Goal: Task Accomplishment & Management: Manage account settings

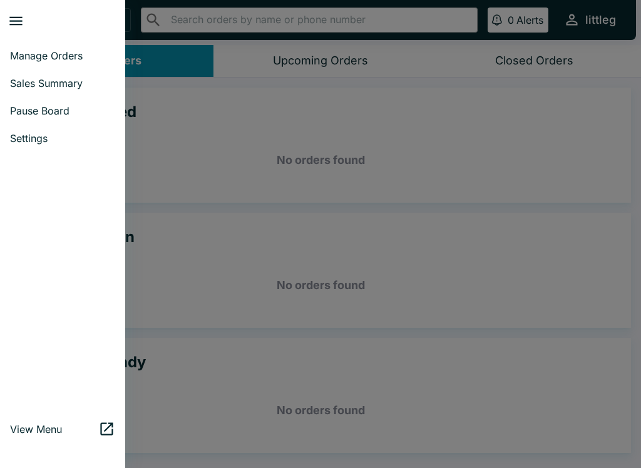
click at [65, 113] on span "Pause Board" at bounding box center [62, 110] width 105 height 13
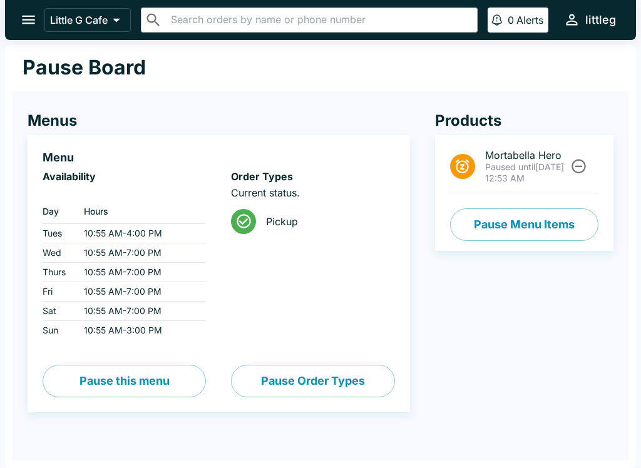
click at [522, 223] on button "Pause Menu Items" at bounding box center [524, 224] width 148 height 33
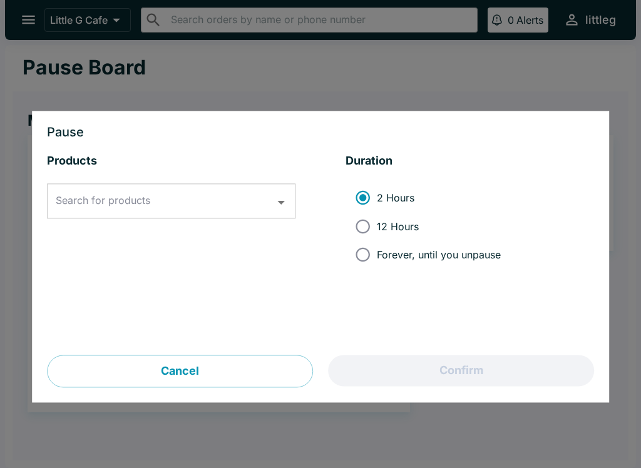
click at [237, 362] on button "Cancel" at bounding box center [180, 371] width 266 height 33
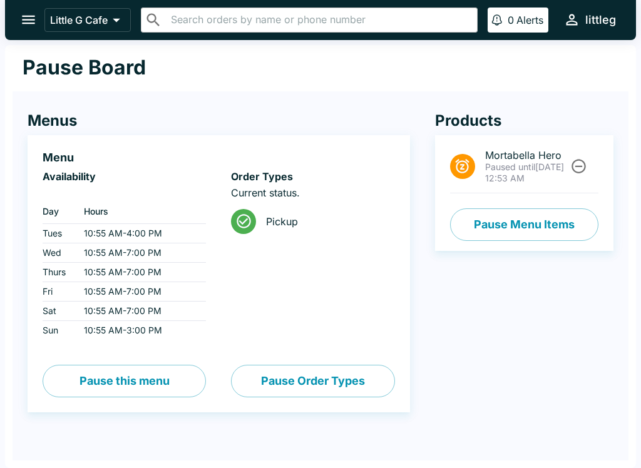
click at [580, 165] on icon "Unpause" at bounding box center [578, 166] width 17 height 17
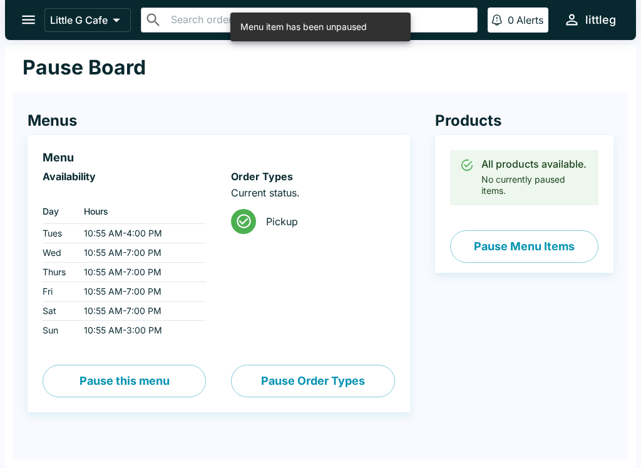
click at [535, 250] on button "Pause Menu Items" at bounding box center [524, 246] width 148 height 33
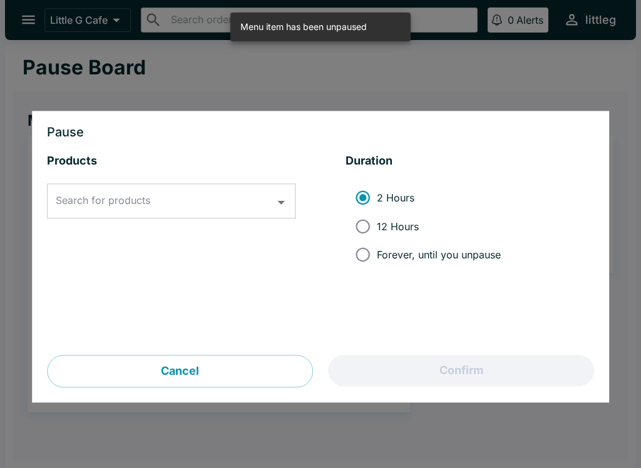
click at [366, 221] on input "12 Hours" at bounding box center [363, 226] width 28 height 28
radio input "true"
click at [279, 200] on icon "Open" at bounding box center [281, 202] width 17 height 17
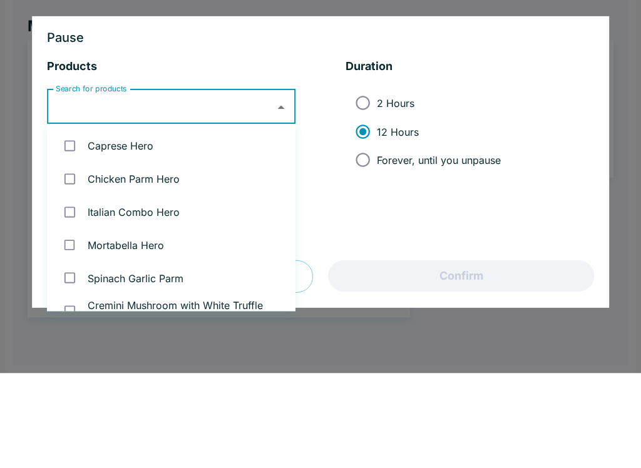
click at [69, 228] on input "checkbox" at bounding box center [70, 241] width 26 height 26
checkbox input "true"
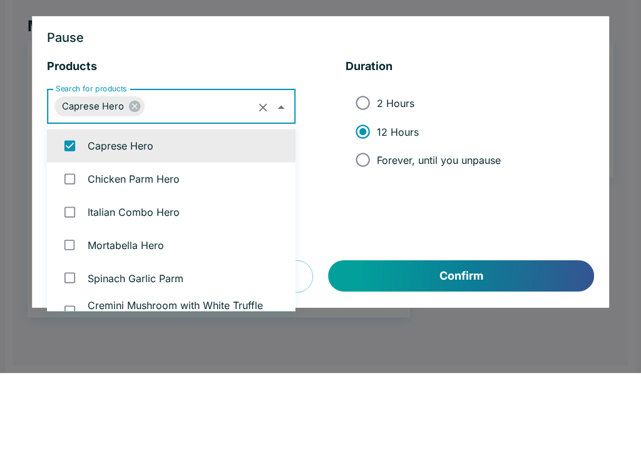
click at [79, 261] on input "checkbox" at bounding box center [70, 274] width 26 height 26
checkbox input "true"
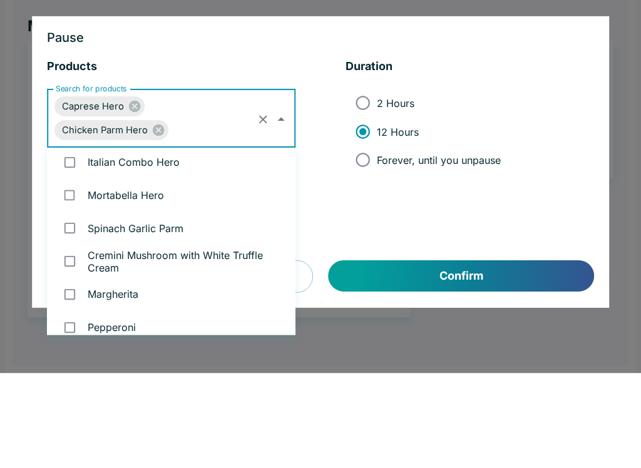
scroll to position [86, 0]
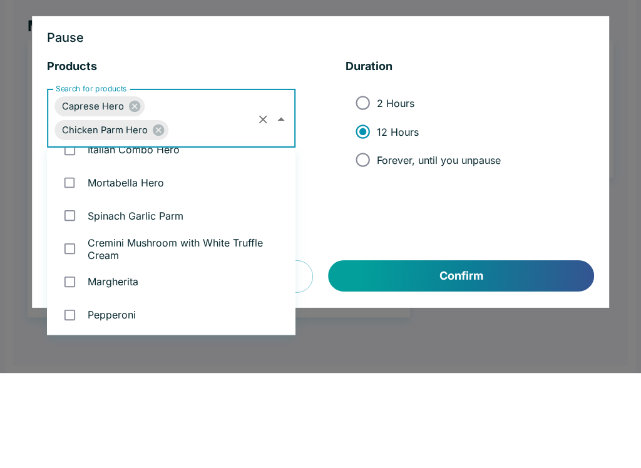
click at [131, 228] on li "Italian Combo Hero" at bounding box center [171, 244] width 248 height 33
checkbox input "true"
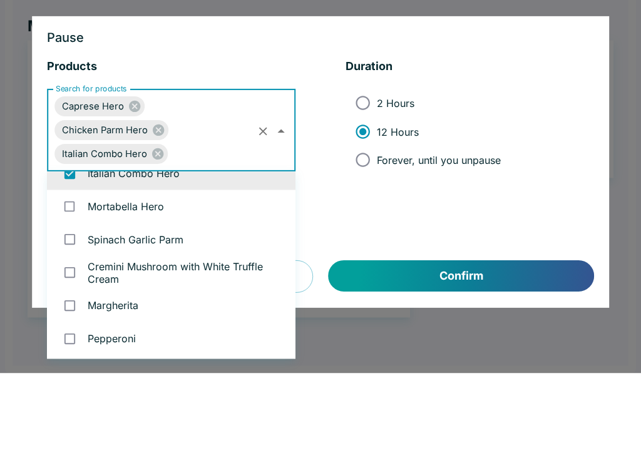
click at [130, 242] on span "Italian Combo Hero" at bounding box center [104, 249] width 100 height 14
click at [141, 285] on li "Mortabella Hero" at bounding box center [171, 301] width 248 height 33
checkbox input "true"
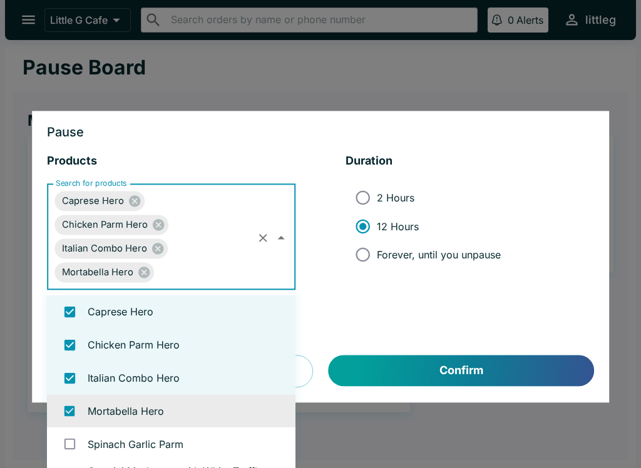
scroll to position [0, 0]
click at [504, 371] on button "Confirm" at bounding box center [461, 370] width 265 height 31
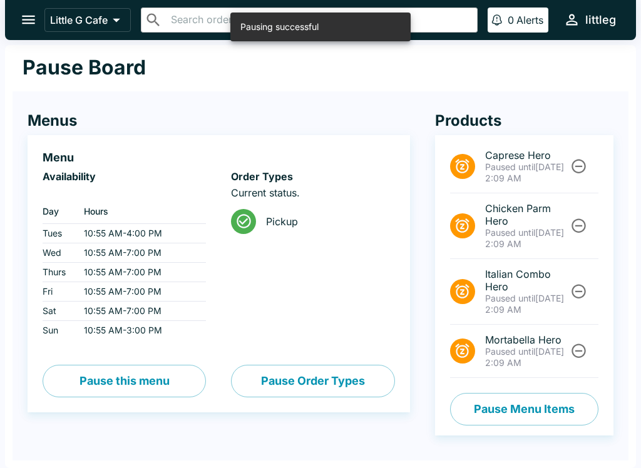
click at [24, 14] on icon "open drawer" at bounding box center [28, 19] width 17 height 17
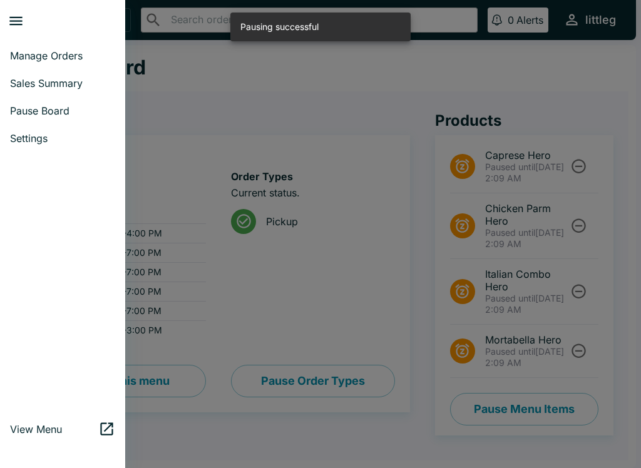
click at [68, 53] on span "Manage Orders" at bounding box center [62, 55] width 105 height 13
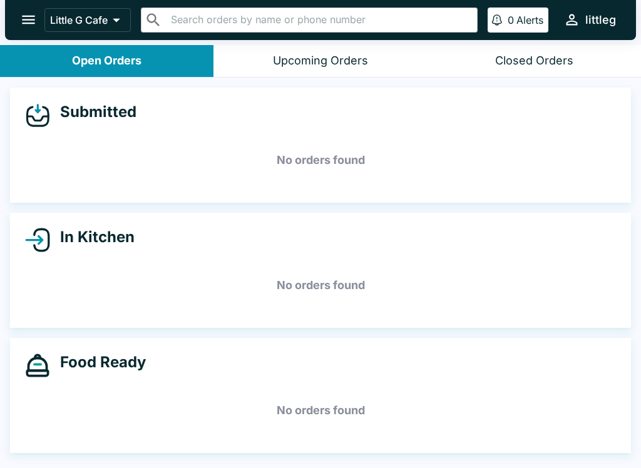
click at [365, 68] on button "Upcoming Orders" at bounding box center [319, 61] width 213 height 32
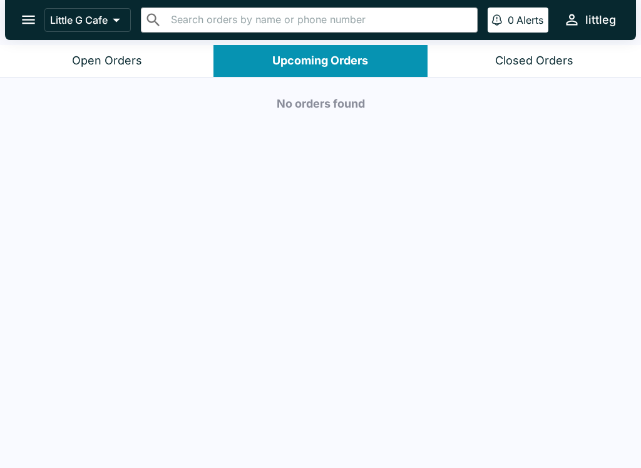
click at [567, 59] on div "Closed Orders" at bounding box center [534, 61] width 78 height 14
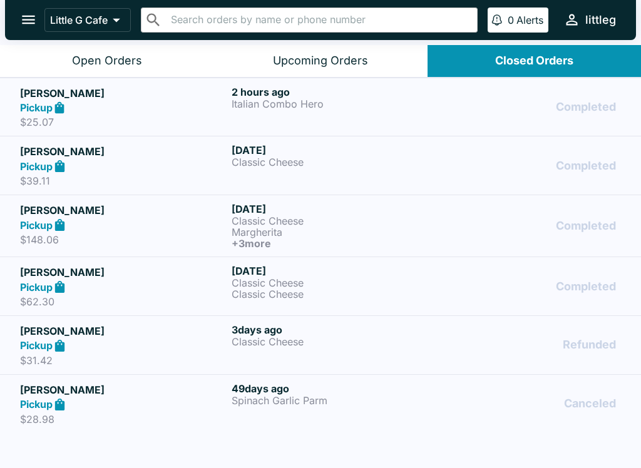
click at [123, 55] on div "Open Orders" at bounding box center [107, 61] width 70 height 14
